Goal: Transaction & Acquisition: Subscribe to service/newsletter

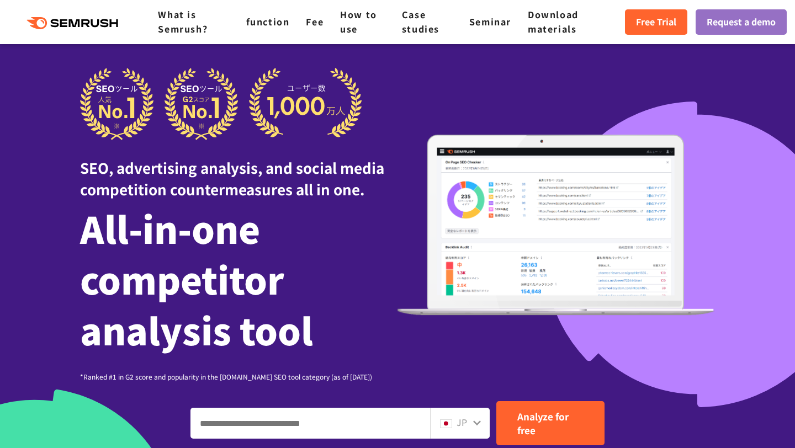
scroll to position [17, 0]
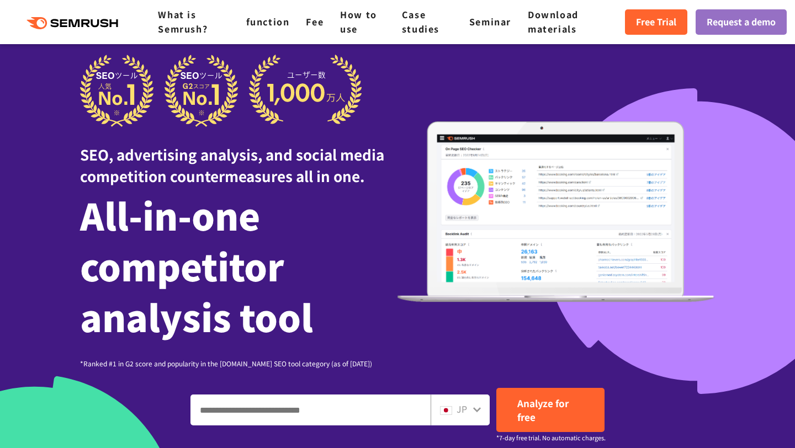
click at [729, 220] on div at bounding box center [397, 333] width 795 height 701
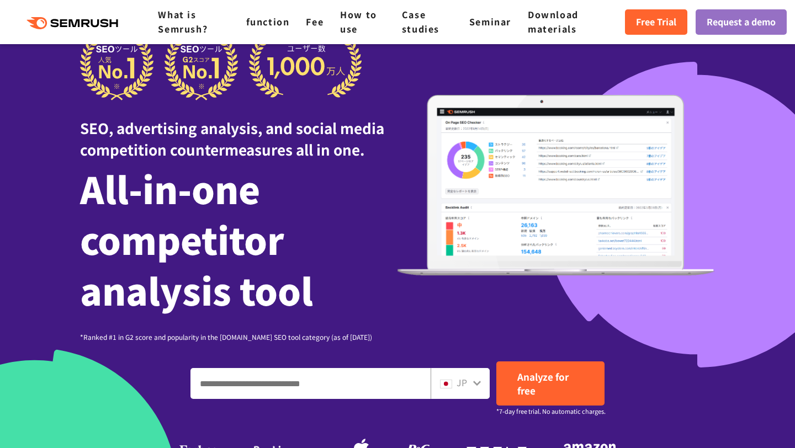
scroll to position [0, 0]
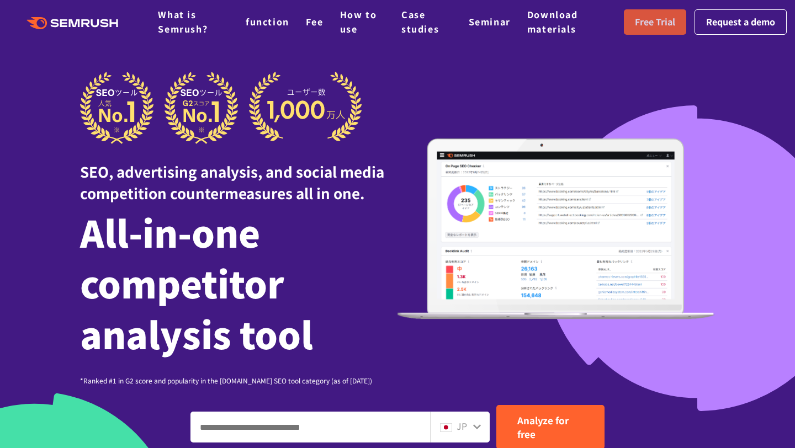
click at [649, 30] on link "Free Trial" at bounding box center [655, 21] width 62 height 25
click at [310, 25] on font "Fee" at bounding box center [315, 21] width 18 height 13
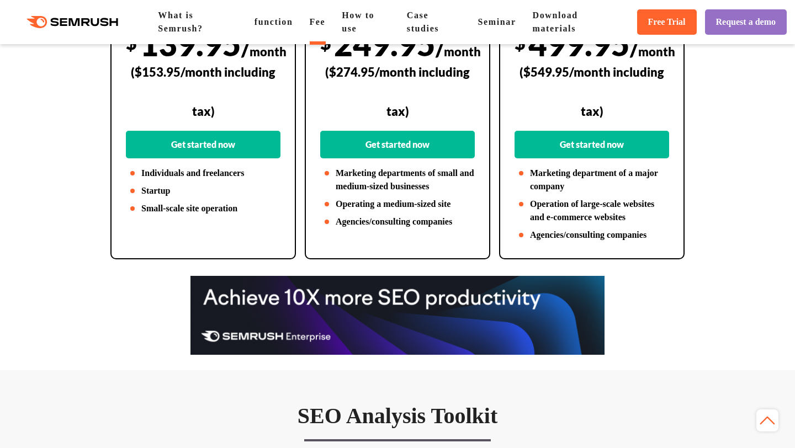
scroll to position [359, 0]
